Goal: Task Accomplishment & Management: Manage account settings

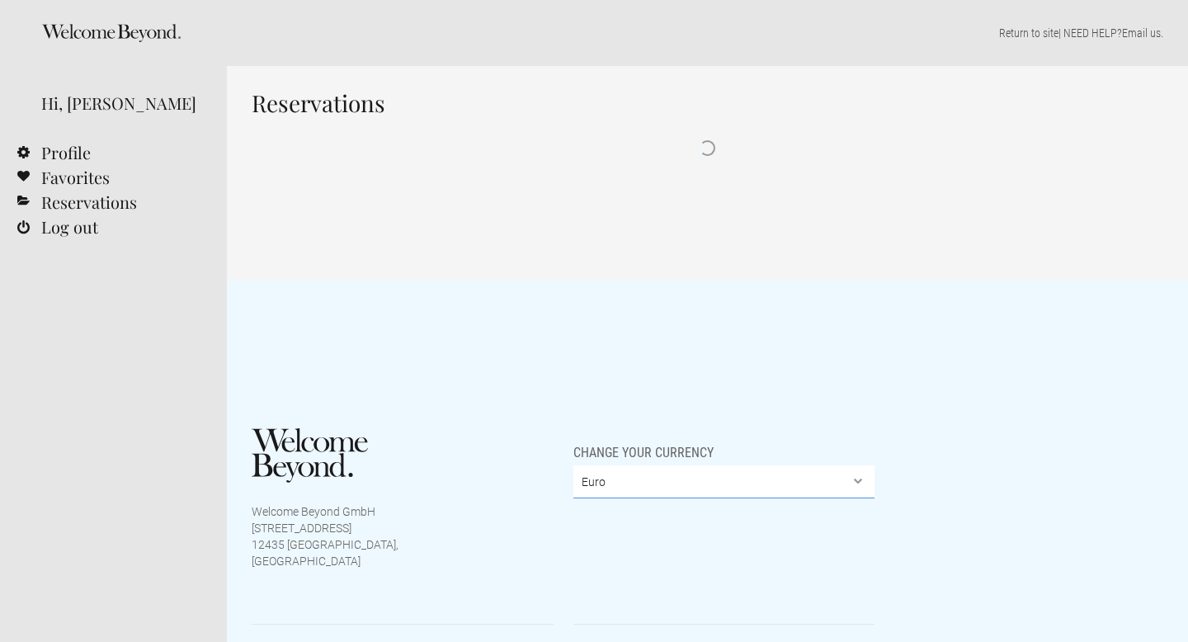
click at [643, 486] on select "Euro British Pound Sterling United States Dollar Argentine Peso Australian Doll…" at bounding box center [724, 481] width 302 height 33
select select "INR"
click at [573, 498] on select "Euro British Pound Sterling United States Dollar Argentine Peso Australian Doll…" at bounding box center [724, 481] width 302 height 33
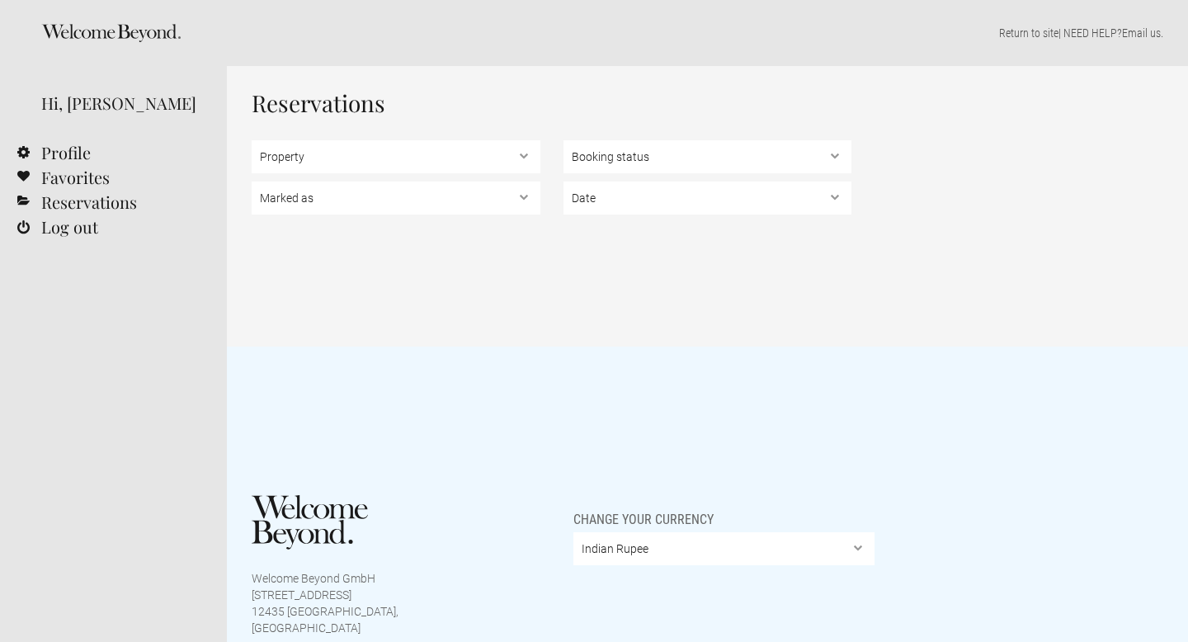
click at [120, 26] on icon at bounding box center [109, 33] width 135 height 18
